Goal: Task Accomplishment & Management: Use online tool/utility

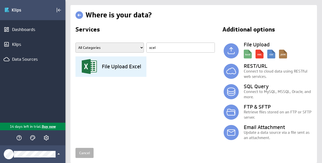
click at [121, 64] on h3 "File Upload Excel" at bounding box center [121, 66] width 39 height 5
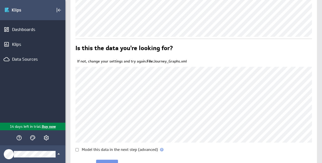
scroll to position [69, 0]
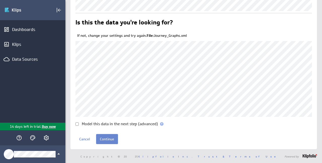
click at [107, 137] on input "Continue" at bounding box center [107, 139] width 22 height 10
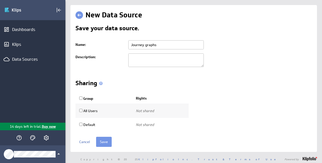
click at [81, 97] on input "Group" at bounding box center [80, 97] width 3 height 3
checkbox input "true"
select select "c9c869d6a52369ebfdd027c08a4c7b80:use"
checkbox input "true"
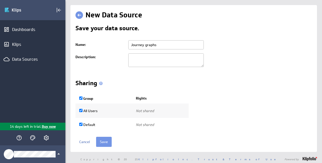
select select "64dc2118f361d2ceda58842a59943ef9:use"
click at [100, 140] on input "Save" at bounding box center [104, 141] width 16 height 10
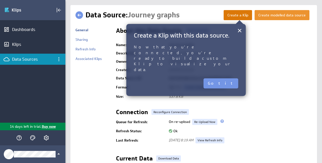
click at [233, 17] on button "Create a Klip" at bounding box center [237, 15] width 28 height 10
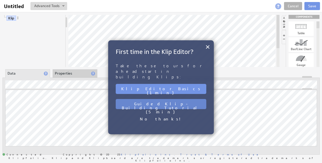
click at [169, 99] on button "Guided Klip-Building Tutorial (5 min)" at bounding box center [161, 104] width 90 height 10
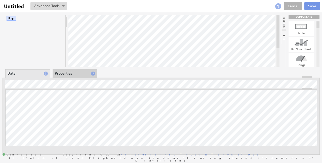
click at [303, 42] on div at bounding box center [300, 42] width 25 height 8
drag, startPoint x: 165, startPoint y: 77, endPoint x: 162, endPoint y: 110, distance: 33.3
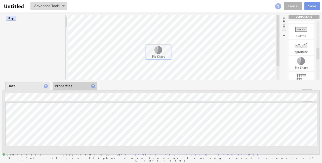
drag, startPoint x: 299, startPoint y: 63, endPoint x: 157, endPoint y: 52, distance: 143.2
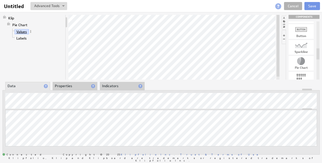
click at [22, 30] on link "Values" at bounding box center [22, 31] width 14 height 5
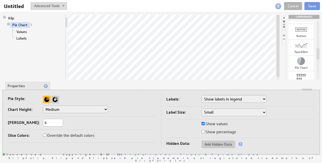
drag, startPoint x: 186, startPoint y: 89, endPoint x: 183, endPoint y: 124, distance: 35.3
click at [52, 122] on input "6" at bounding box center [53, 123] width 20 height 8
type input "10"
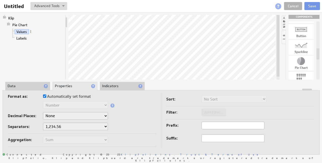
click at [113, 85] on li "Indicators" at bounding box center [122, 86] width 45 height 9
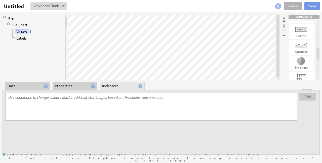
click at [70, 85] on li "Properties" at bounding box center [75, 86] width 45 height 9
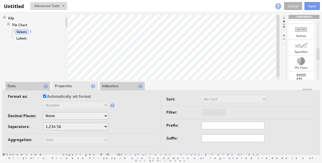
click at [33, 84] on li "Data" at bounding box center [27, 86] width 45 height 9
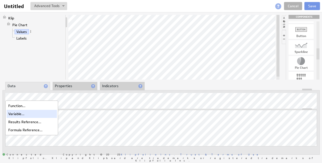
click at [15, 115] on div "Variable..." at bounding box center [32, 114] width 50 height 8
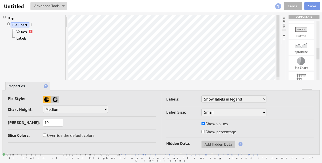
click at [51, 65] on div "Klip Pie Chart Values Labels" at bounding box center [34, 47] width 63 height 65
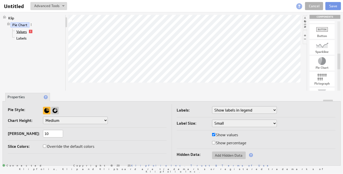
click at [21, 30] on link "Values" at bounding box center [22, 31] width 14 height 5
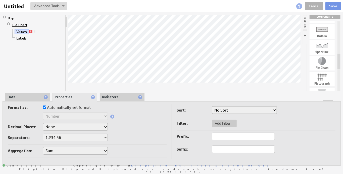
click at [22, 24] on link "Pie Chart" at bounding box center [20, 24] width 19 height 5
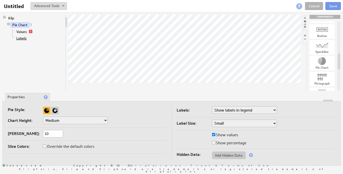
click at [21, 38] on link "Labels" at bounding box center [22, 38] width 14 height 5
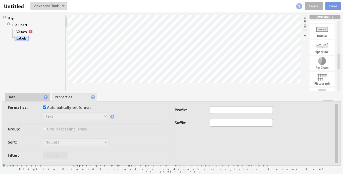
click at [25, 98] on li "Data" at bounding box center [27, 97] width 45 height 9
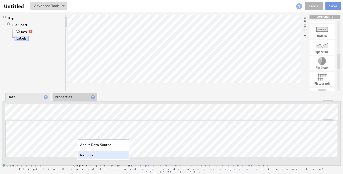
click at [90, 153] on div "Remove" at bounding box center [103, 155] width 50 height 8
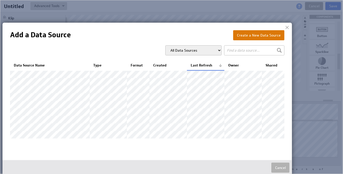
click at [248, 37] on button "Create a New Data Source" at bounding box center [258, 35] width 51 height 10
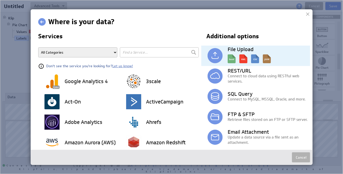
click at [228, 58] on img at bounding box center [248, 57] width 43 height 11
click at [256, 58] on img at bounding box center [248, 57] width 43 height 11
click at [213, 55] on img at bounding box center [214, 55] width 15 height 15
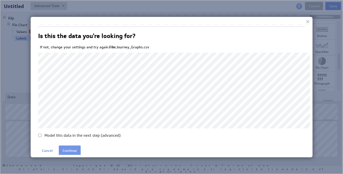
scroll to position [64, 0]
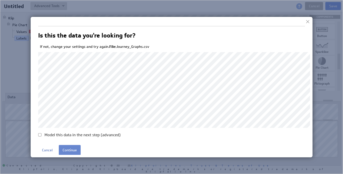
click at [70, 149] on input "Continue" at bounding box center [70, 149] width 22 height 10
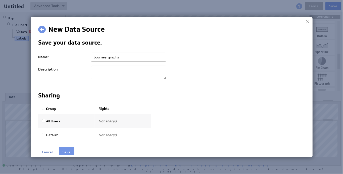
scroll to position [0, 0]
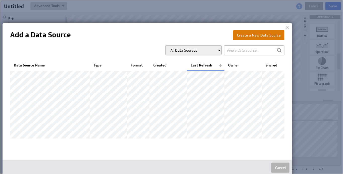
click at [249, 39] on button "Create a New Data Source" at bounding box center [258, 35] width 51 height 10
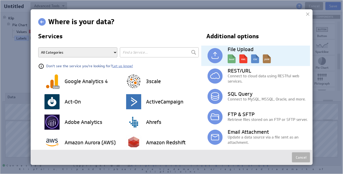
click at [215, 55] on img at bounding box center [214, 55] width 15 height 15
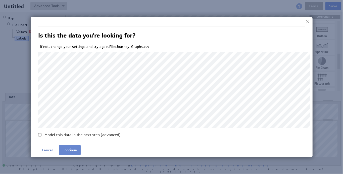
click at [68, 151] on input "Continue" at bounding box center [70, 149] width 22 height 10
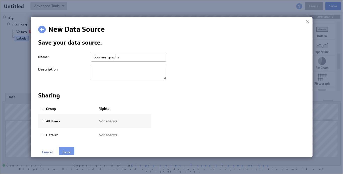
scroll to position [2, 0]
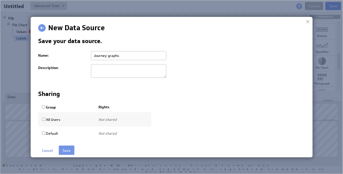
click at [43, 105] on input "Group" at bounding box center [43, 106] width 3 height 3
checkbox input "true"
select select "c9c869d6a52369ebfdd027c08a4c7b80:use"
checkbox input "true"
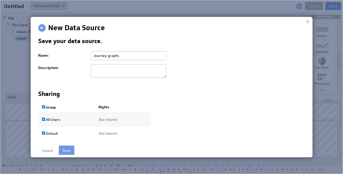
select select "64dc2118f361d2ceda58842a59943ef9:use"
click at [64, 150] on input "Save" at bounding box center [67, 150] width 16 height 10
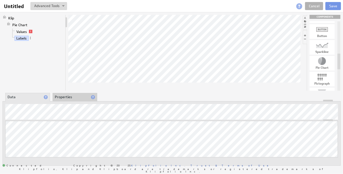
click at [66, 96] on li "Properties" at bounding box center [75, 97] width 45 height 9
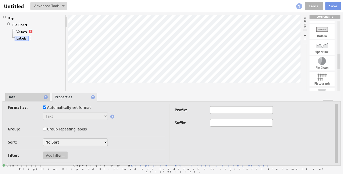
click at [59, 142] on select "No Sort A to Z Z to A" at bounding box center [75, 142] width 65 height 8
click at [43, 138] on select "No Sort A to Z Z to A" at bounding box center [75, 142] width 65 height 8
click at [21, 95] on li "Data" at bounding box center [27, 97] width 45 height 9
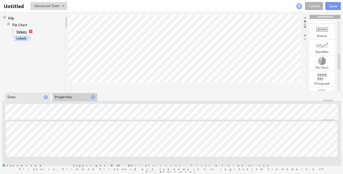
click at [22, 30] on link "Values" at bounding box center [22, 31] width 14 height 5
click at [64, 100] on div at bounding box center [172, 101] width 338 height 2
click at [68, 97] on li "Properties" at bounding box center [75, 97] width 45 height 9
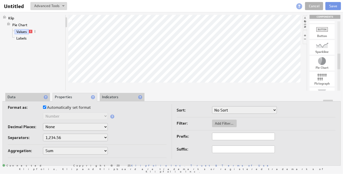
click at [90, 148] on select "Sum Average Median Min Max First Last Count Count Distinct" at bounding box center [75, 151] width 65 height 8
click at [43, 147] on select "Sum Average Median Min Max First Last Count Count Distinct" at bounding box center [75, 151] width 65 height 8
click at [96, 125] on select "None .# (1) .## (2) .### (3) .#### (4)" at bounding box center [75, 127] width 65 height 8
click at [43, 123] on select "None .# (1) .## (2) .### (3) .#### (4)" at bounding box center [75, 127] width 65 height 8
click at [44, 106] on input "Automatically set format" at bounding box center [44, 106] width 3 height 3
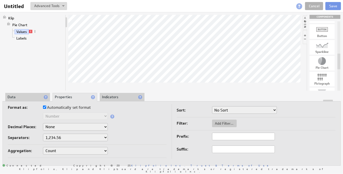
checkbox input "false"
click at [54, 116] on select "Text Number Currency Percentage Date / Time Duration" at bounding box center [75, 116] width 65 height 8
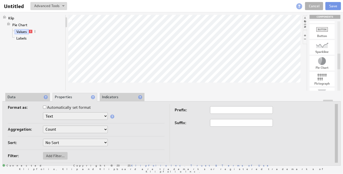
click at [29, 93] on li "Data" at bounding box center [27, 97] width 45 height 9
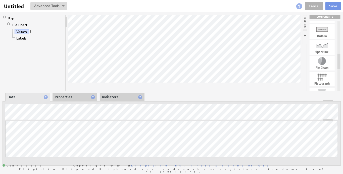
click at [77, 99] on li "Properties" at bounding box center [75, 97] width 45 height 9
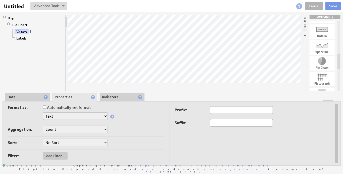
click at [116, 95] on li "Indicators" at bounding box center [122, 97] width 45 height 9
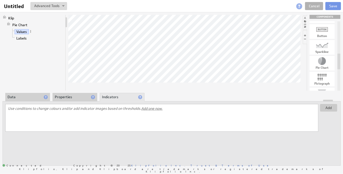
click at [76, 100] on div at bounding box center [172, 101] width 338 height 2
click at [74, 97] on li "Properties" at bounding box center [75, 97] width 45 height 9
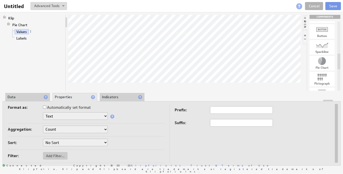
click at [78, 115] on select "Text Number Currency Percentage Date / Time Duration" at bounding box center [75, 116] width 65 height 8
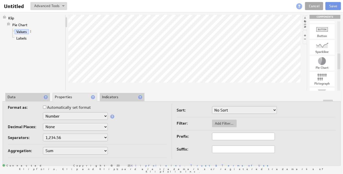
click at [314, 5] on link "Cancel" at bounding box center [314, 6] width 18 height 8
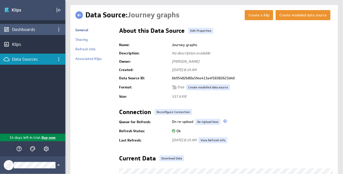
click at [29, 27] on div "Dashboards" at bounding box center [32, 30] width 41 height 6
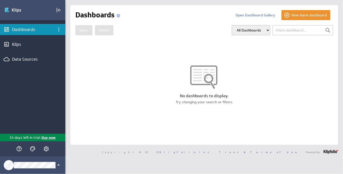
click at [247, 34] on select "All Dashboards My Dashboards Group: Default" at bounding box center [251, 30] width 38 height 10
click at [232, 25] on select "All Dashboards My Dashboards Group: Default" at bounding box center [251, 30] width 38 height 10
click at [58, 9] on icon "Collapse" at bounding box center [59, 10] width 6 height 6
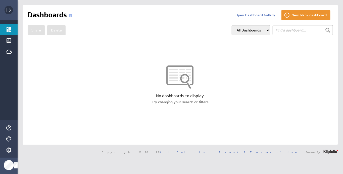
click at [7, 9] on rect "Expand" at bounding box center [7, 10] width 1 height 5
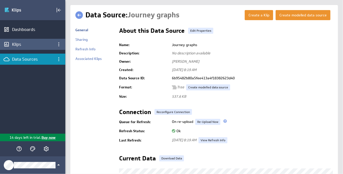
click at [25, 48] on div "Klips" at bounding box center [32, 44] width 65 height 11
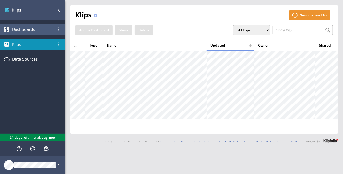
click at [30, 27] on div "Dashboards" at bounding box center [32, 30] width 41 height 6
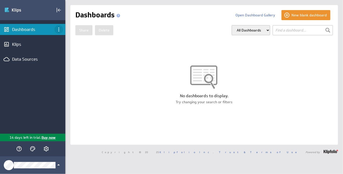
click at [61, 30] on icon "Dashboard menu" at bounding box center [59, 29] width 6 height 6
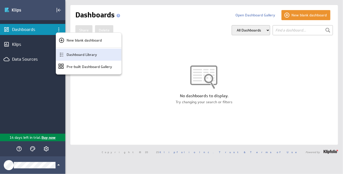
click at [70, 52] on p "Dashboard Library" at bounding box center [82, 54] width 30 height 5
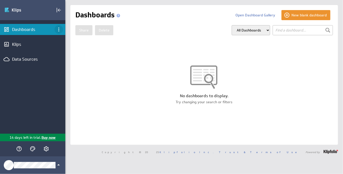
click at [59, 26] on icon "Dashboard menu" at bounding box center [59, 29] width 6 height 6
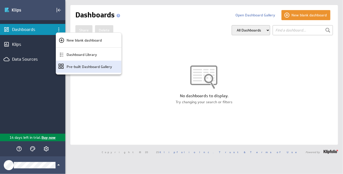
click at [78, 69] on div "Pre-built Dashboard Gallery" at bounding box center [88, 67] width 65 height 12
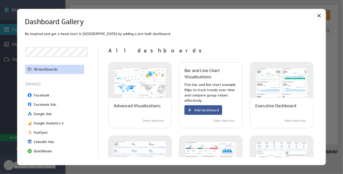
click at [204, 110] on span "Add dashboard" at bounding box center [206, 110] width 25 height 5
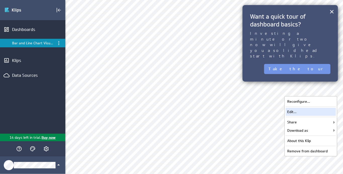
click at [298, 111] on div "Edit..." at bounding box center [311, 112] width 50 height 8
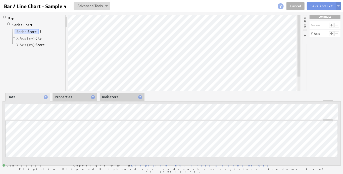
click at [79, 97] on li "Properties" at bounding box center [75, 97] width 45 height 9
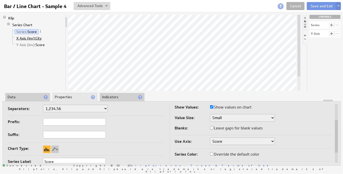
click at [29, 36] on span "X Axis (inv):" at bounding box center [25, 38] width 19 height 5
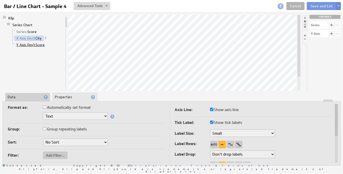
click at [29, 43] on span "Y Axis (inv):" at bounding box center [25, 44] width 19 height 5
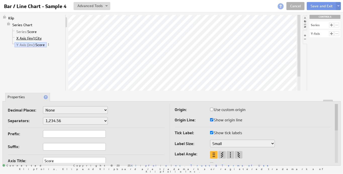
click at [31, 36] on span "X Axis (inv):" at bounding box center [25, 38] width 19 height 5
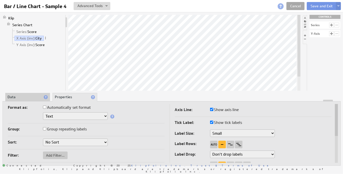
click at [298, 7] on link "Cancel" at bounding box center [295, 6] width 18 height 8
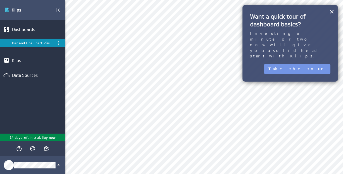
scroll to position [75, 0]
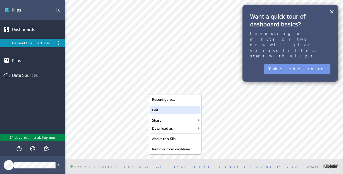
click at [174, 109] on div "Edit..." at bounding box center [175, 110] width 50 height 8
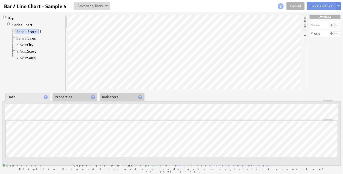
click at [32, 37] on link "Series: Sales" at bounding box center [26, 38] width 23 height 5
click at [32, 31] on link "Series: Score" at bounding box center [27, 31] width 24 height 5
click at [32, 36] on link "Series: Sales" at bounding box center [26, 38] width 23 height 5
click at [30, 45] on link "X Axis: City" at bounding box center [25, 44] width 21 height 5
click at [70, 97] on li "Properties" at bounding box center [75, 97] width 45 height 9
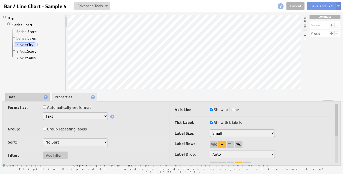
click at [28, 98] on li "Data" at bounding box center [27, 97] width 45 height 9
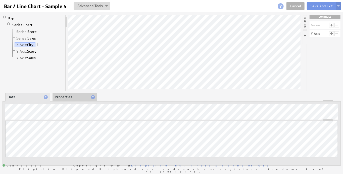
click at [64, 94] on li "Properties" at bounding box center [75, 97] width 45 height 9
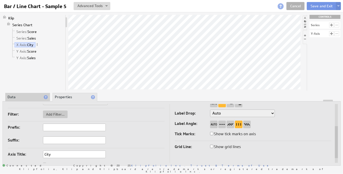
click at [31, 96] on li "Data" at bounding box center [27, 97] width 45 height 9
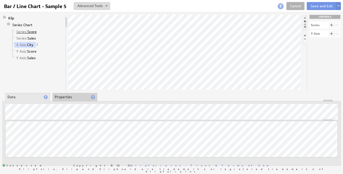
click at [30, 30] on link "Series: Score" at bounding box center [27, 31] width 24 height 5
click at [76, 98] on li "Properties" at bounding box center [75, 97] width 45 height 9
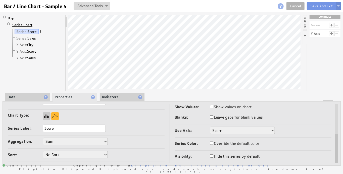
click at [25, 23] on link "Series Chart" at bounding box center [23, 24] width 24 height 5
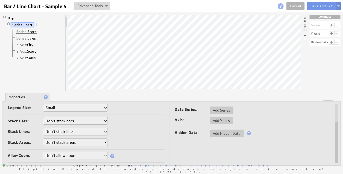
click at [32, 31] on link "Series: Score" at bounding box center [27, 31] width 24 height 5
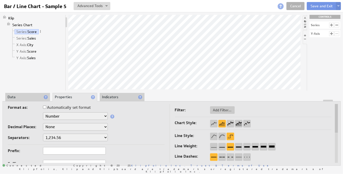
click at [32, 96] on li "Data" at bounding box center [27, 97] width 45 height 9
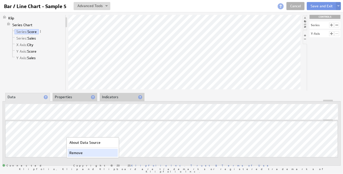
click at [73, 152] on div "Remove" at bounding box center [93, 153] width 50 height 8
click at [72, 97] on li "Properties" at bounding box center [75, 97] width 45 height 9
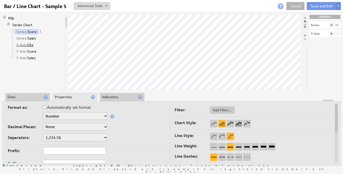
click at [31, 44] on link "X Axis: City" at bounding box center [25, 44] width 21 height 5
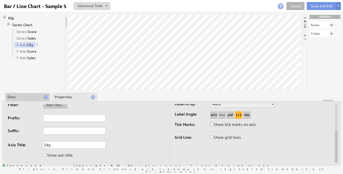
click at [91, 143] on input "City" at bounding box center [74, 145] width 63 height 8
drag, startPoint x: 91, startPoint y: 144, endPoint x: 32, endPoint y: 144, distance: 59.1
click at [32, 144] on div "Axis Title: City" at bounding box center [86, 145] width 157 height 8
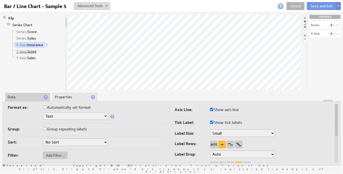
type input "Insurance"
click at [33, 50] on link "Y Axis: Score" at bounding box center [27, 51] width 24 height 5
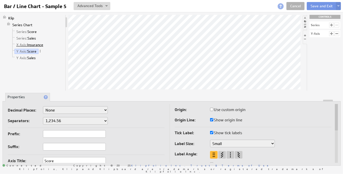
click at [34, 43] on link "X Axis: Insurance" at bounding box center [30, 44] width 31 height 5
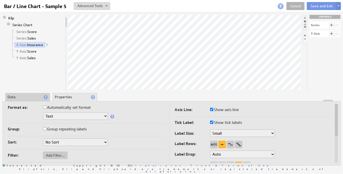
click at [44, 107] on input "Automatically set format" at bounding box center [44, 106] width 3 height 3
checkbox input "true"
click at [44, 107] on input "Automatically set format" at bounding box center [44, 106] width 3 height 3
checkbox input "false"
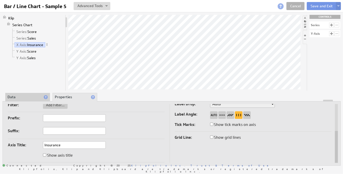
click at [332, 25] on div at bounding box center [331, 25] width 5 height 5
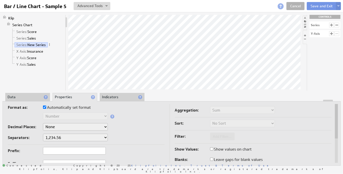
click at [338, 25] on div at bounding box center [336, 25] width 5 height 5
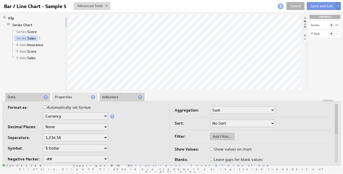
click at [91, 138] on select "1,234.56 1.234,56 1'234.56 1,234/56 1 234,56 1 234-56 1 234.56 1234.56" at bounding box center [75, 137] width 65 height 8
click at [43, 133] on select "1,234.56 1.234,56 1'234.56 1,234/56 1 234,56 1 234-56 1 234.56 1234.56" at bounding box center [75, 137] width 65 height 8
click at [91, 138] on select "1,234.56 1.234,56 1'234.56 1,234/56 1 234,56 1 234-56 1 234.56 1234.56" at bounding box center [75, 137] width 65 height 8
click at [43, 133] on select "1,234.56 1.234,56 1'234.56 1,234/56 1 234,56 1 234-56 1 234.56 1234.56" at bounding box center [75, 137] width 65 height 8
click at [32, 96] on li "Data" at bounding box center [27, 97] width 45 height 9
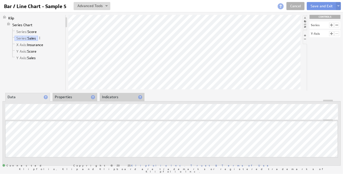
click at [121, 98] on li "Indicators" at bounding box center [122, 97] width 45 height 9
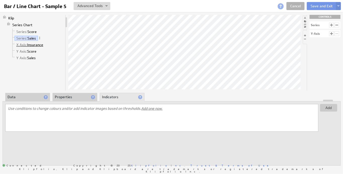
click at [34, 43] on link "X Axis: Insurance" at bounding box center [30, 44] width 31 height 5
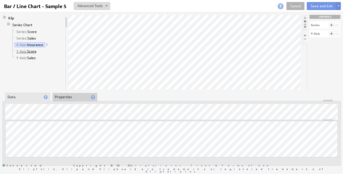
click at [33, 49] on link "Y Axis: Score" at bounding box center [27, 51] width 24 height 5
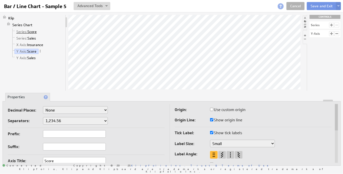
click at [30, 33] on link "Series: Score" at bounding box center [27, 31] width 24 height 5
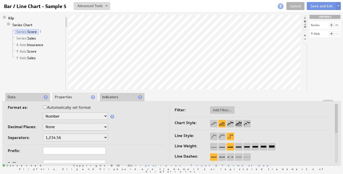
click at [28, 97] on li "Data" at bounding box center [27, 97] width 45 height 9
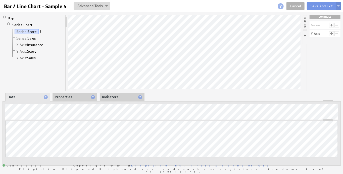
click at [27, 37] on link "Series: Sales" at bounding box center [26, 38] width 23 height 5
click at [30, 31] on link "Series: Score" at bounding box center [27, 31] width 24 height 5
click at [30, 38] on link "Series: Sales" at bounding box center [26, 38] width 23 height 5
click at [296, 8] on link "Cancel" at bounding box center [295, 6] width 18 height 8
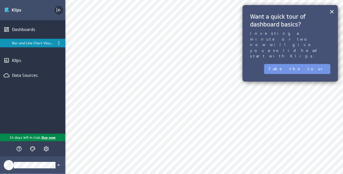
click at [58, 10] on icon "Collapse" at bounding box center [59, 10] width 6 height 6
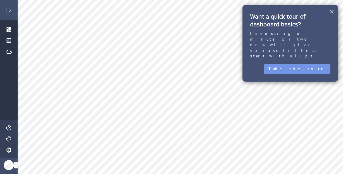
click at [333, 11] on button "×" at bounding box center [331, 12] width 5 height 10
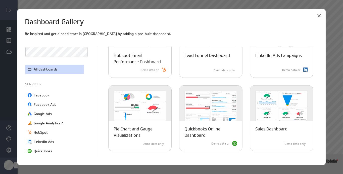
scroll to position [273, 0]
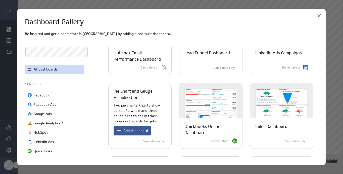
click at [136, 129] on span "Add dashboard" at bounding box center [135, 130] width 25 height 5
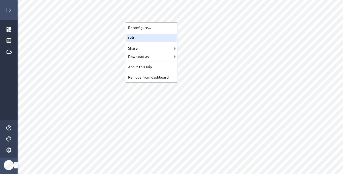
click at [143, 37] on div "Edit..." at bounding box center [151, 38] width 50 height 8
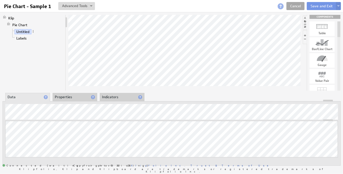
click at [295, 6] on link "Cancel" at bounding box center [295, 6] width 18 height 8
click at [78, 96] on li "Properties" at bounding box center [75, 97] width 45 height 9
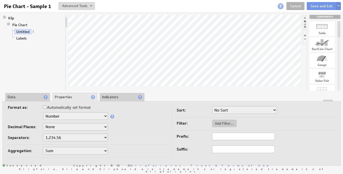
click at [81, 151] on select "Sum Average Median Min Max First Last Count Count Distinct" at bounding box center [75, 151] width 65 height 8
click at [43, 147] on select "Sum Average Median Min Max First Last Count Count Distinct" at bounding box center [75, 151] width 65 height 8
click at [76, 151] on select "Sum Average Median Min Max First Last Count Count Distinct" at bounding box center [75, 151] width 65 height 8
click at [43, 147] on select "Sum Average Median Min Max First Last Count Count Distinct" at bounding box center [75, 151] width 65 height 8
click at [72, 150] on select "Sum Average Median Min Max First Last Count Count Distinct" at bounding box center [75, 151] width 65 height 8
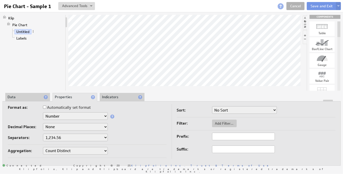
click at [43, 147] on select "Sum Average Median Min Max First Last Count Count Distinct" at bounding box center [75, 151] width 65 height 8
click at [71, 153] on select "Sum Average Median Min Max First Last Count Count Distinct" at bounding box center [75, 151] width 65 height 8
click at [20, 96] on li "Data" at bounding box center [27, 97] width 45 height 9
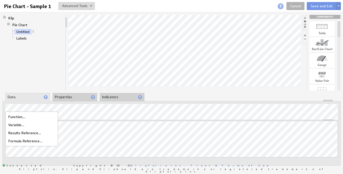
click at [16, 116] on div at bounding box center [14, 114] width 7 height 6
click at [18, 125] on div "Variable..." at bounding box center [32, 125] width 50 height 8
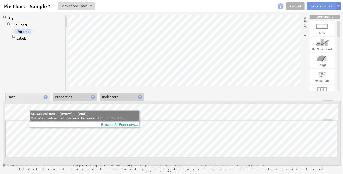
click at [54, 114] on div "SLICE(values, [start], [end])" at bounding box center [84, 114] width 107 height 4
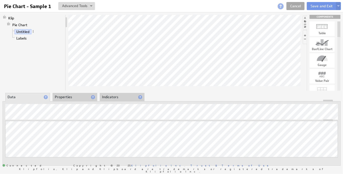
click at [293, 5] on link "Cancel" at bounding box center [295, 6] width 18 height 8
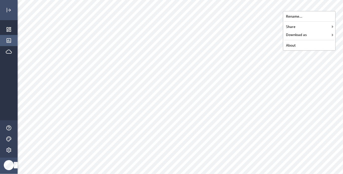
click at [9, 39] on icon "Klips" at bounding box center [9, 40] width 6 height 6
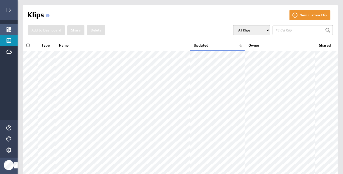
click at [11, 29] on icon "Dashboards" at bounding box center [9, 29] width 6 height 6
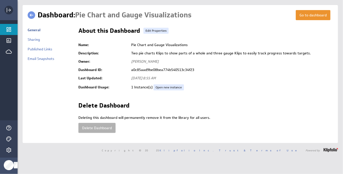
click at [10, 10] on icon "Expand" at bounding box center [9, 10] width 6 height 6
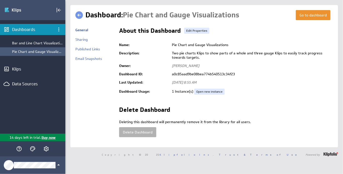
click at [28, 52] on div "Pie Chart and Gauge Visualizations" at bounding box center [37, 51] width 51 height 5
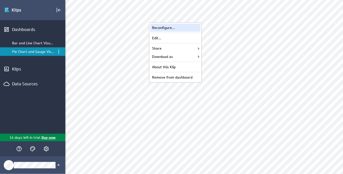
click at [178, 26] on div "Reconfigure..." at bounding box center [175, 28] width 50 height 8
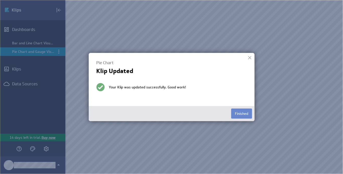
click at [244, 113] on button "Finished" at bounding box center [241, 113] width 21 height 10
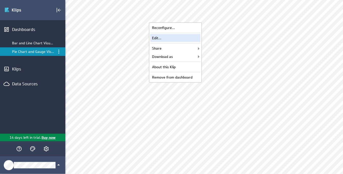
click at [175, 36] on div "Edit..." at bounding box center [175, 38] width 50 height 8
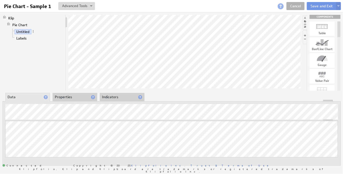
click at [71, 95] on li "Properties" at bounding box center [75, 97] width 45 height 9
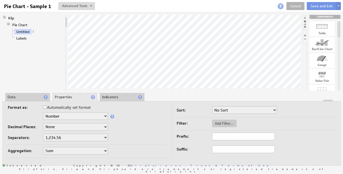
click at [60, 149] on select "Sum Average Median Min Max First Last Count Count Distinct" at bounding box center [75, 151] width 65 height 8
click at [43, 147] on select "Sum Average Median Min Max First Last Count Count Distinct" at bounding box center [75, 151] width 65 height 8
click at [63, 152] on select "Sum Average Median Min Max First Last Count Count Distinct" at bounding box center [75, 151] width 65 height 8
click at [43, 147] on select "Sum Average Median Min Max First Last Count Count Distinct" at bounding box center [75, 151] width 65 height 8
click at [116, 100] on div at bounding box center [172, 101] width 338 height 2
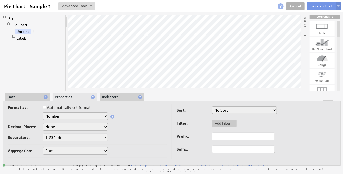
click at [117, 95] on li "Indicators" at bounding box center [122, 97] width 45 height 9
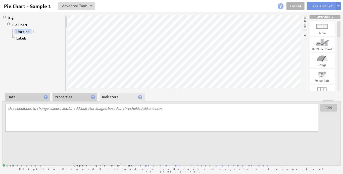
click at [72, 100] on div at bounding box center [172, 101] width 338 height 2
click at [65, 98] on li "Properties" at bounding box center [75, 97] width 45 height 9
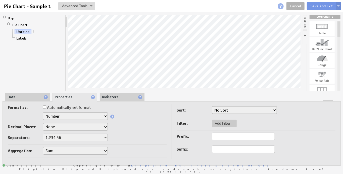
click at [23, 37] on link "Labels" at bounding box center [22, 38] width 14 height 5
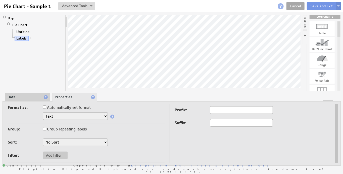
click at [295, 6] on link "Cancel" at bounding box center [295, 6] width 18 height 8
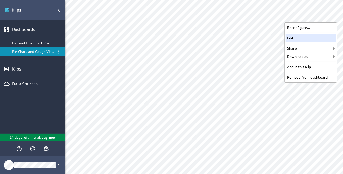
click at [302, 38] on div "Edit..." at bounding box center [311, 38] width 50 height 8
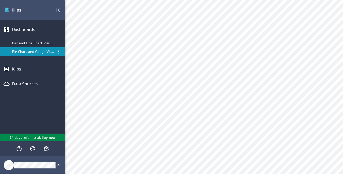
scroll to position [52, 0]
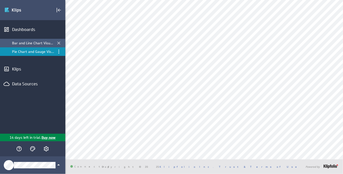
click at [39, 42] on div "Bar and Line Chart Visualizations" at bounding box center [33, 43] width 42 height 5
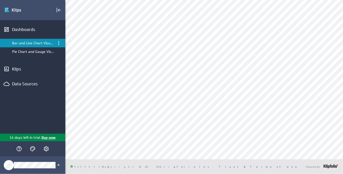
scroll to position [75, 0]
click at [34, 51] on div "Pie Chart and Gauge Visualizations" at bounding box center [33, 51] width 42 height 5
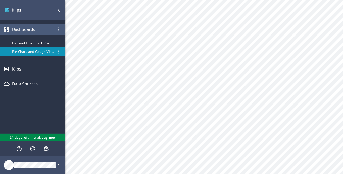
click at [34, 28] on div "Dashboards" at bounding box center [32, 30] width 41 height 6
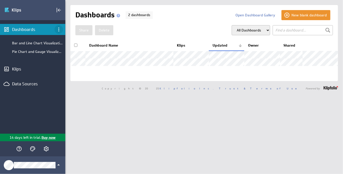
click at [59, 30] on icon "Dashboard menu" at bounding box center [59, 29] width 6 height 6
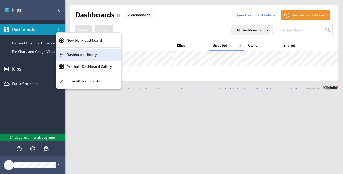
click at [73, 53] on p "Dashboard Library" at bounding box center [82, 54] width 30 height 5
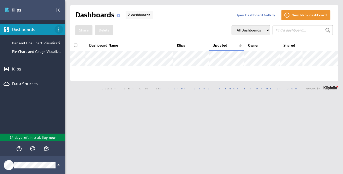
click at [58, 31] on icon "Dashboard menu" at bounding box center [58, 29] width 1 height 4
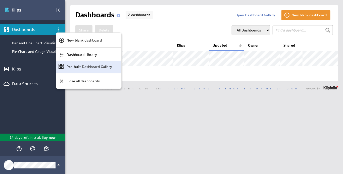
click at [84, 66] on p "Pre-built Dashboard Gallery" at bounding box center [89, 66] width 45 height 5
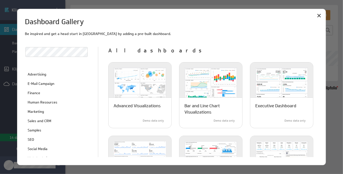
scroll to position [127, 0]
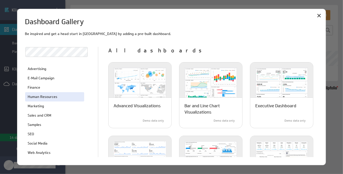
click at [55, 95] on p "Human Resources" at bounding box center [43, 96] width 30 height 5
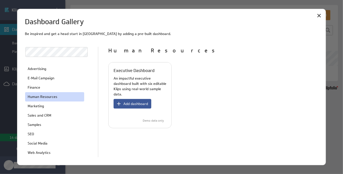
click at [134, 104] on span "Add dashboard" at bounding box center [135, 103] width 25 height 5
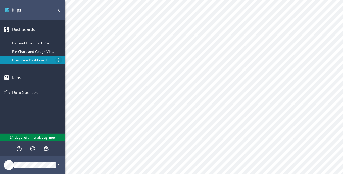
scroll to position [100, 0]
